Goal: Obtain resource: Download file/media

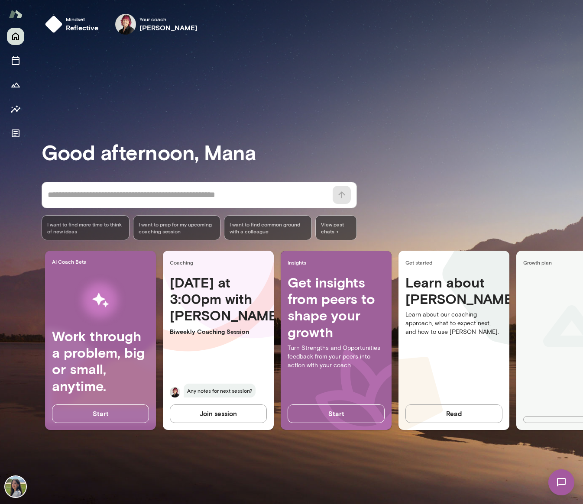
click at [558, 483] on img at bounding box center [562, 483] width 36 height 36
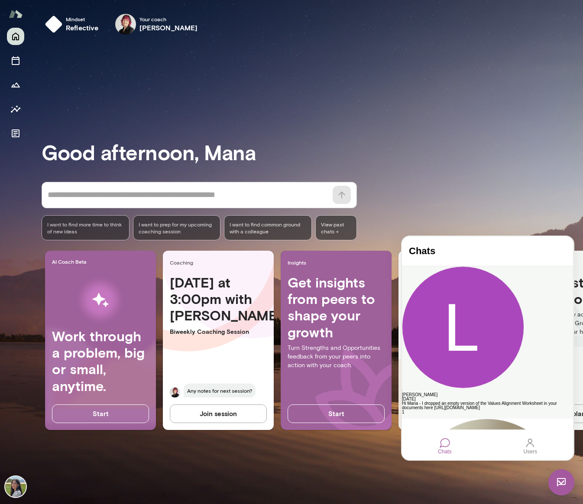
click at [488, 402] on div "Hi Mana - I dropped an empty version of the Values Alignment Worksheet in your …" at bounding box center [487, 406] width 171 height 9
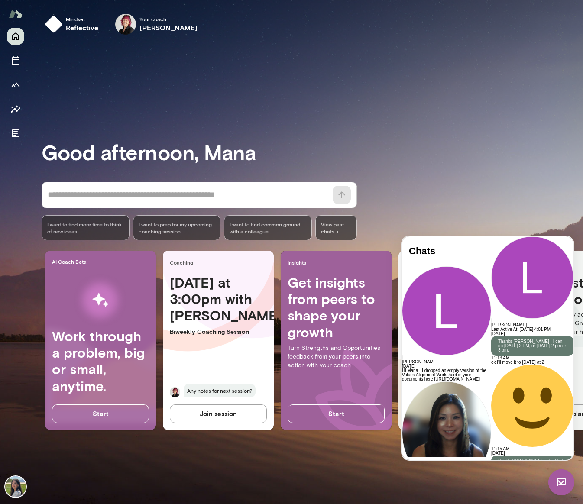
scroll to position [1999, 0]
click at [13, 136] on icon "Documents" at bounding box center [15, 133] width 10 height 10
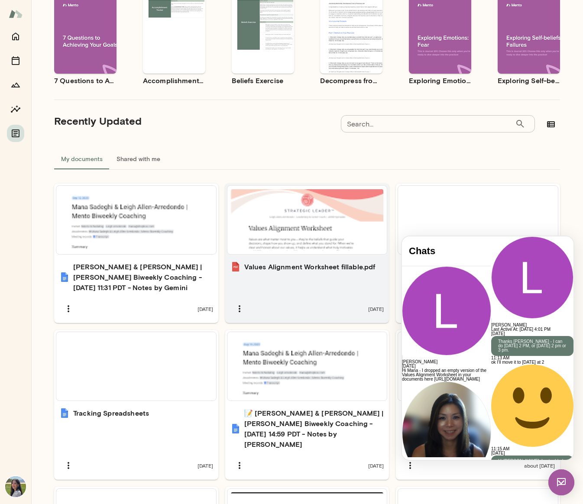
scroll to position [112, 0]
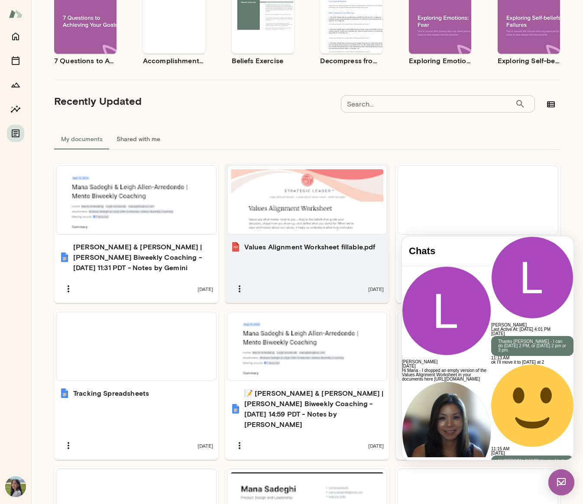
click at [329, 257] on div "Values Alignment Worksheet fillable.pdf [DATE]" at bounding box center [307, 270] width 164 height 67
click at [295, 254] on div "Values Alignment Worksheet fillable.pdf [DATE]" at bounding box center [307, 270] width 164 height 67
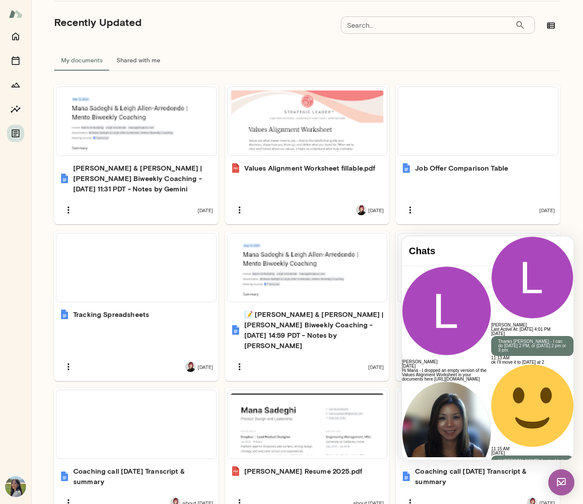
scroll to position [192, 0]
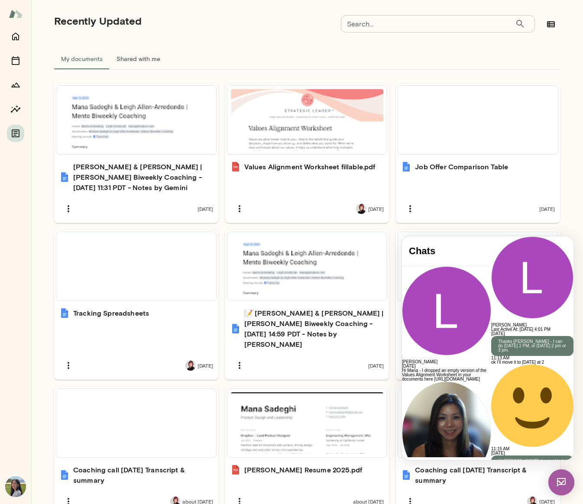
click at [566, 480] on img at bounding box center [561, 483] width 26 height 26
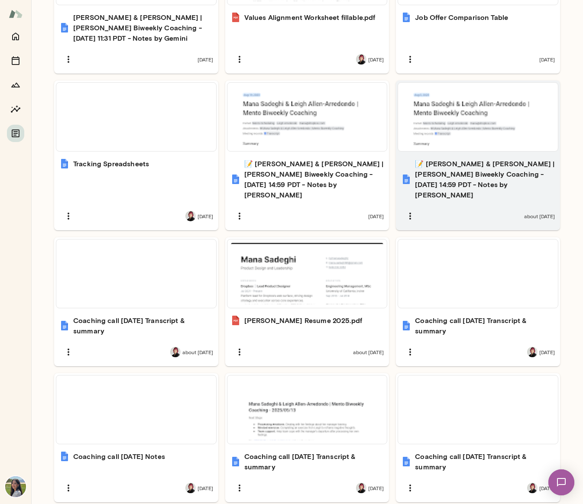
scroll to position [395, 0]
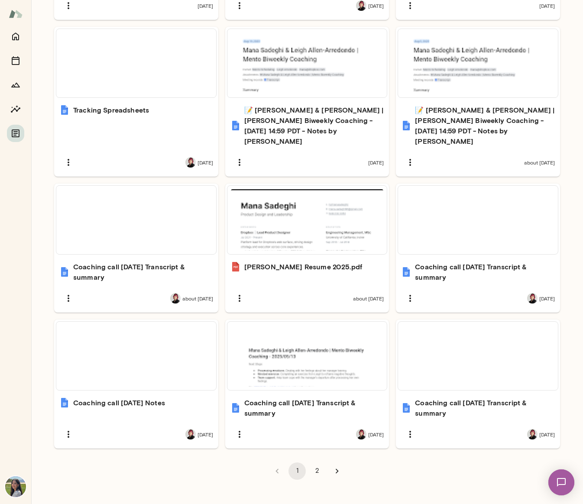
click at [312, 463] on button "2" at bounding box center [316, 471] width 17 height 17
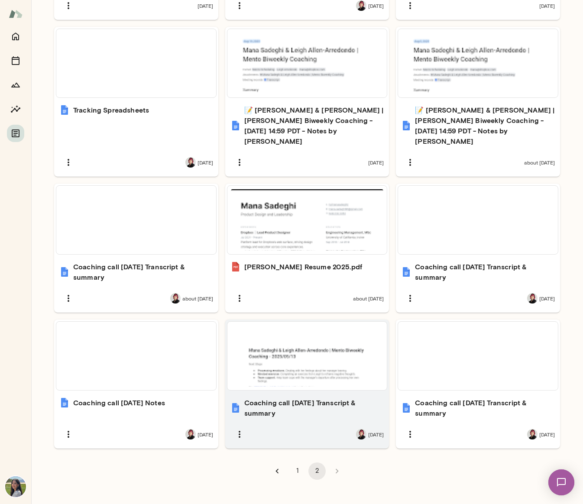
scroll to position [92, 0]
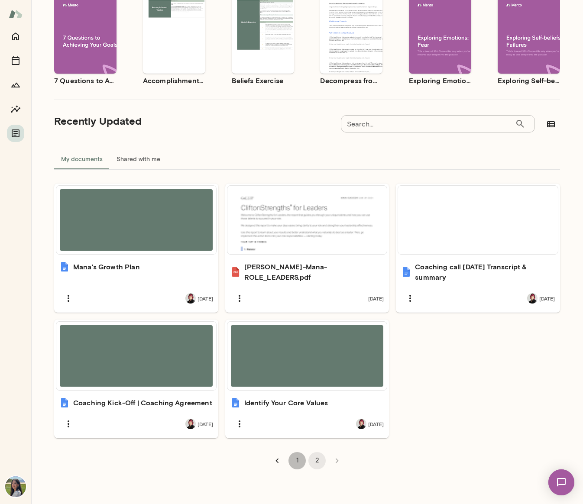
click at [295, 461] on button "1" at bounding box center [297, 460] width 17 height 17
